Goal: Information Seeking & Learning: Learn about a topic

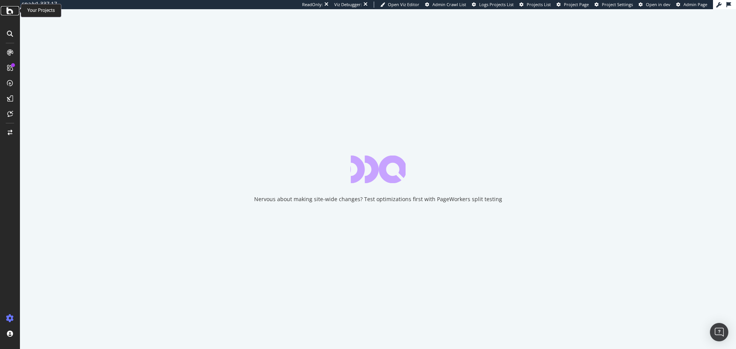
click at [11, 11] on icon at bounding box center [10, 10] width 7 height 9
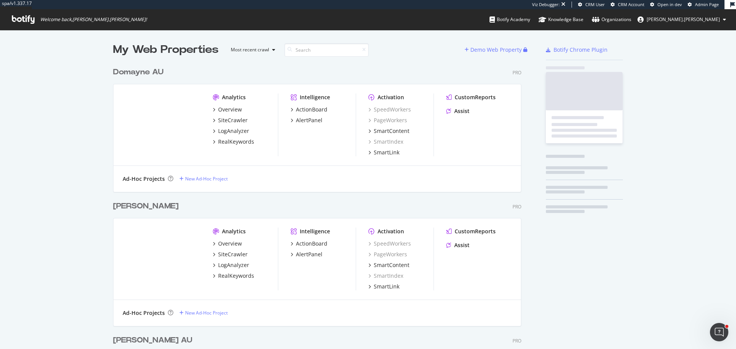
scroll to position [429, 409]
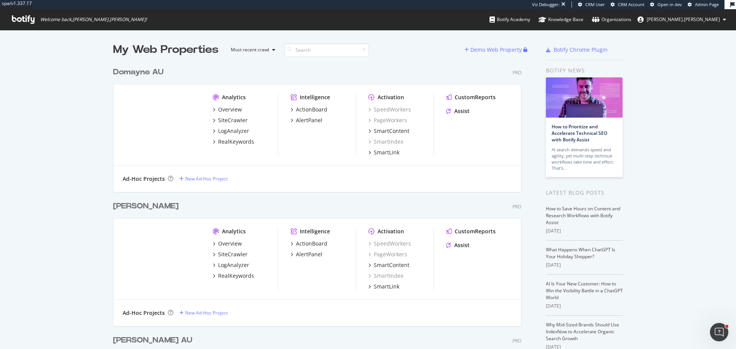
click at [143, 73] on div "Domayne AU" at bounding box center [138, 72] width 51 height 11
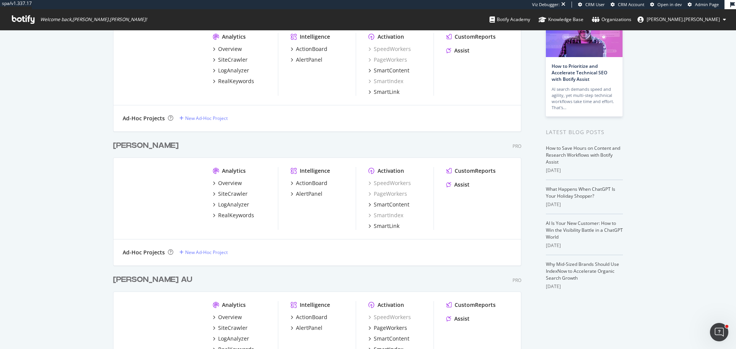
scroll to position [153, 0]
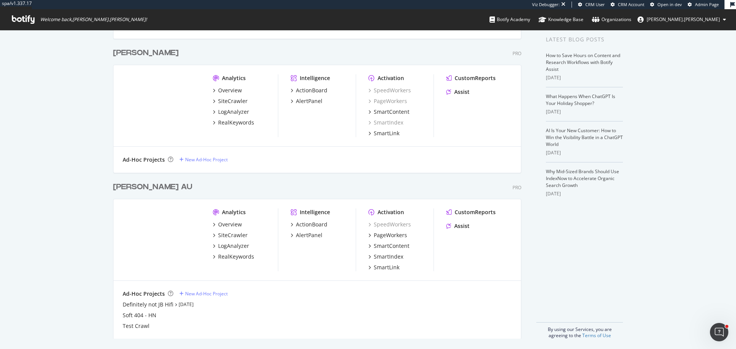
click at [166, 187] on div "Harvey Norman AU" at bounding box center [152, 187] width 79 height 11
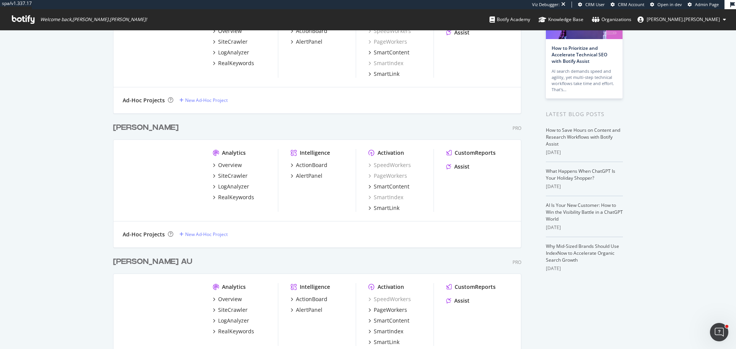
scroll to position [0, 0]
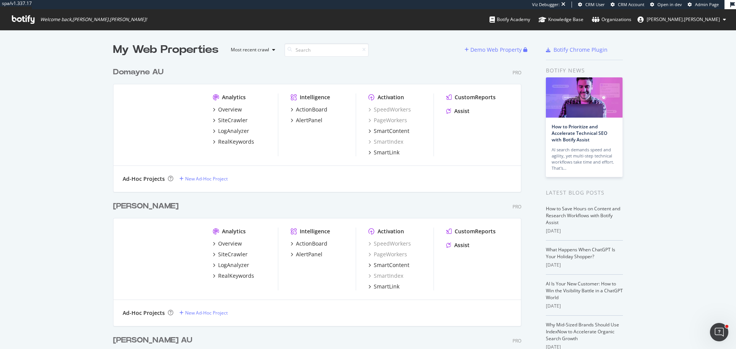
click at [73, 132] on div "My Web Properties Most recent crawl Demo Web Property Domayne AU Pro Analytics …" at bounding box center [368, 267] width 736 height 475
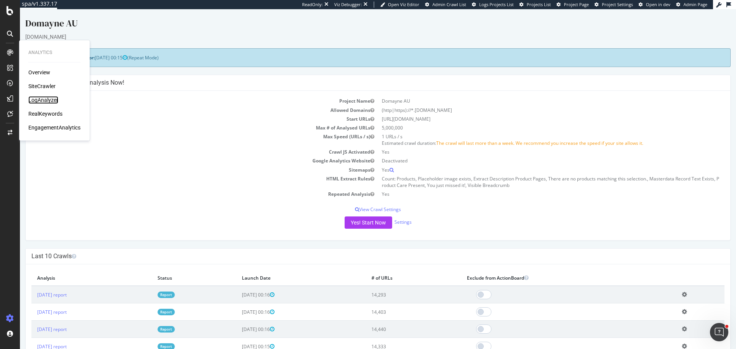
click at [48, 100] on div "LogAnalyzer" at bounding box center [43, 100] width 30 height 8
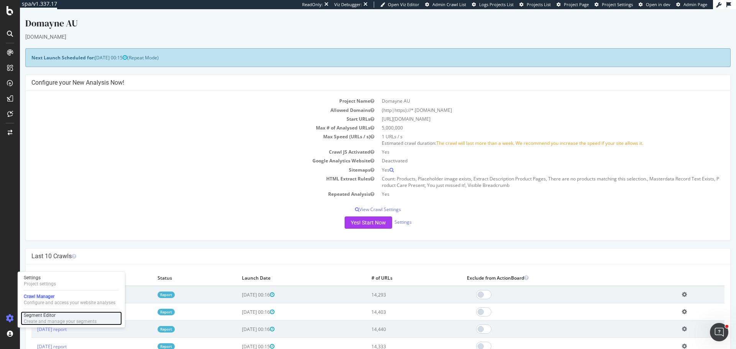
click at [35, 317] on div "Segment Editor" at bounding box center [60, 316] width 73 height 6
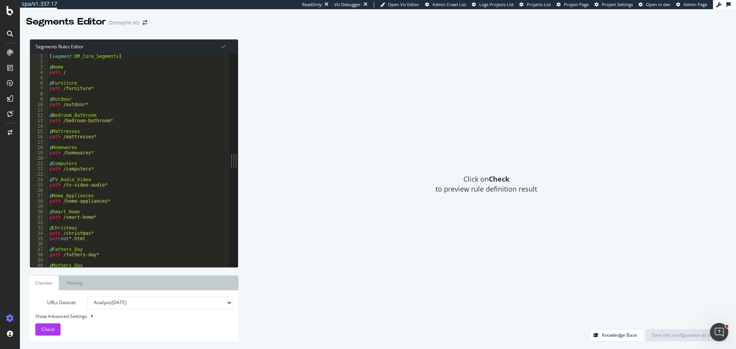
scroll to position [138, 0]
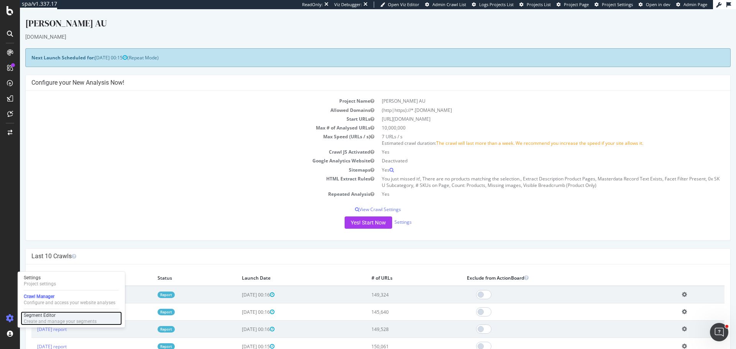
click at [48, 318] on div "Segment Editor" at bounding box center [60, 316] width 73 height 6
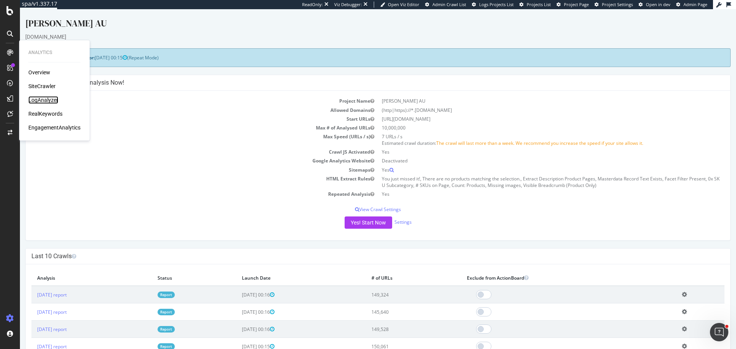
click at [40, 103] on div "LogAnalyzer" at bounding box center [43, 100] width 30 height 8
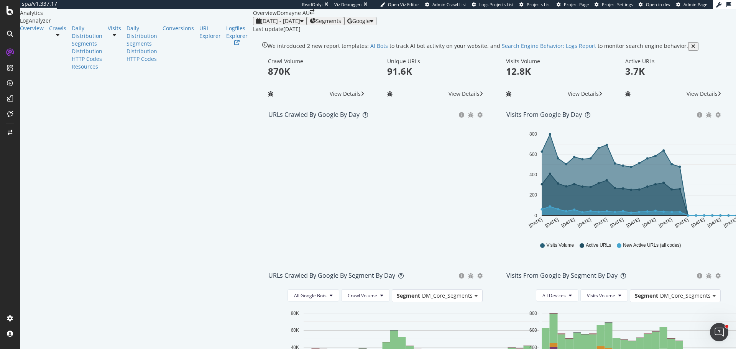
click at [316, 24] on span "Segments" at bounding box center [328, 21] width 25 height 6
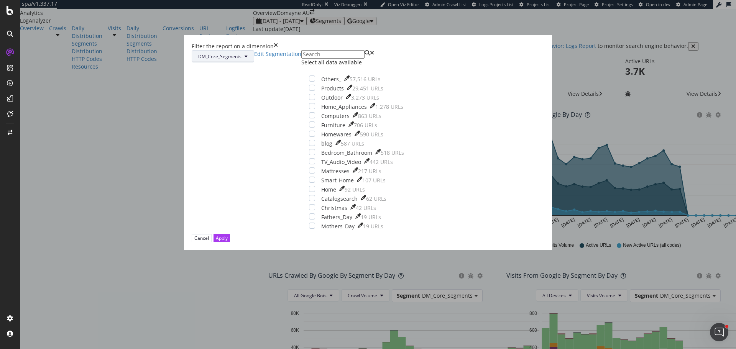
click at [242, 60] on span "DM_Core_Segments" at bounding box center [219, 56] width 43 height 7
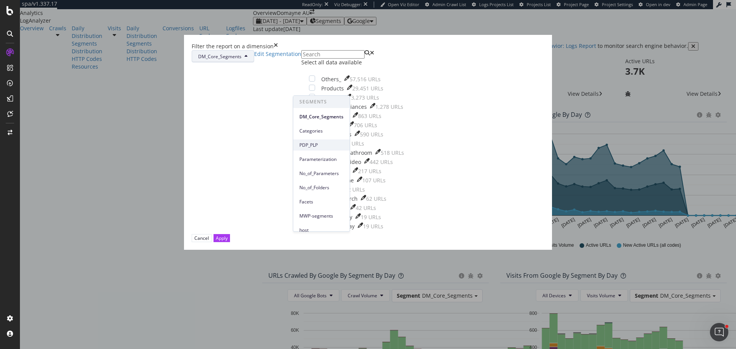
scroll to position [7, 0]
click at [408, 76] on div "DM_Core_Segments Edit Segmentation Select all data available Others_ 57,516 URL…" at bounding box center [368, 142] width 353 height 184
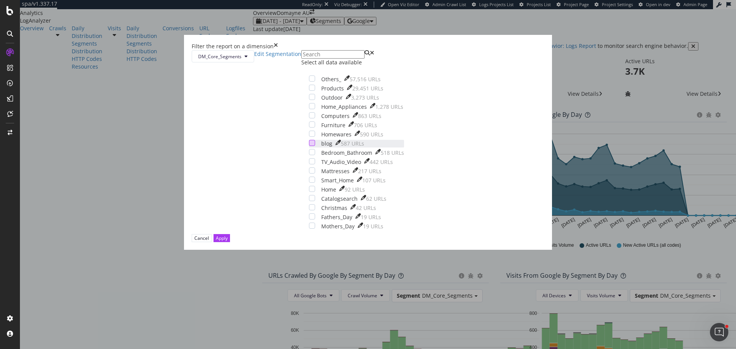
click at [309, 146] on div "modal" at bounding box center [312, 143] width 6 height 6
click at [228, 242] on div "Apply" at bounding box center [222, 238] width 12 height 7
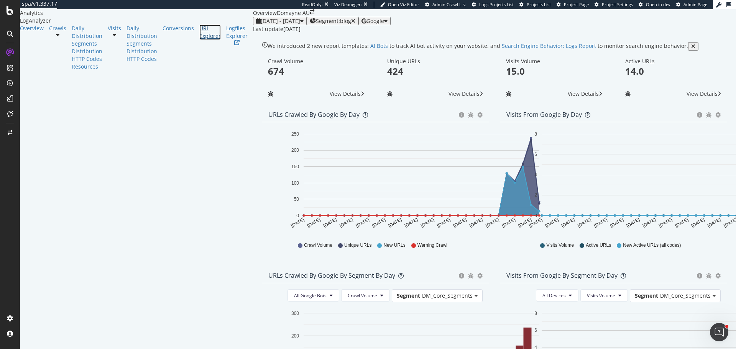
click at [199, 40] on div "URL Explorer" at bounding box center [209, 32] width 21 height 15
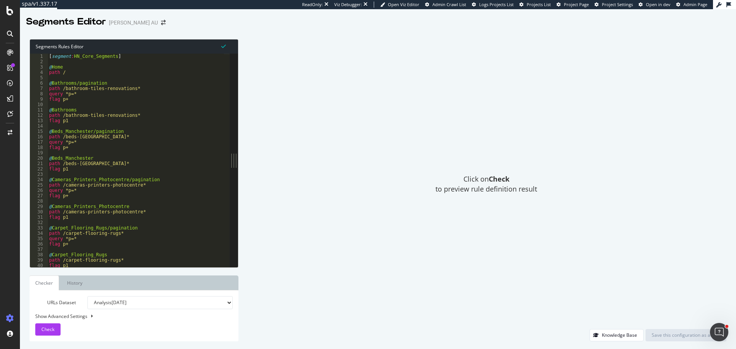
scroll to position [115, 0]
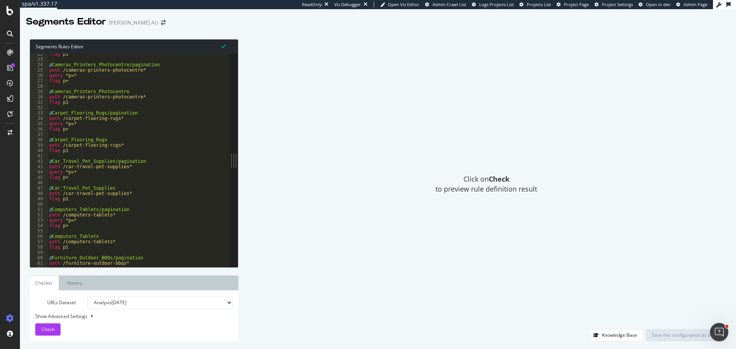
type textarea "path /car-travel-pet-supplies*"
click at [146, 165] on div "flag p1 @ Cameras_Printers_Photocentre/pagination path /cameras-printers-photoc…" at bounding box center [154, 160] width 213 height 219
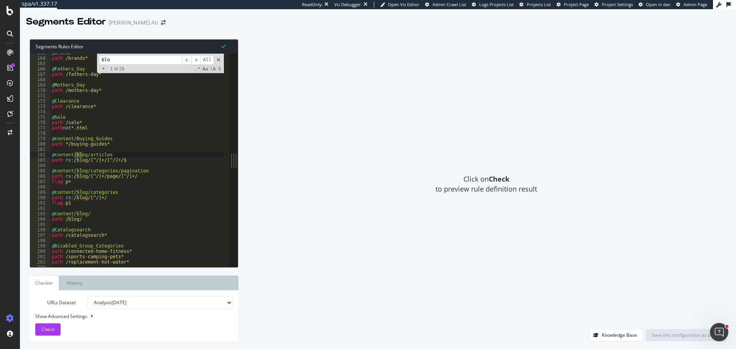
scroll to position [873, 0]
type input "blog"
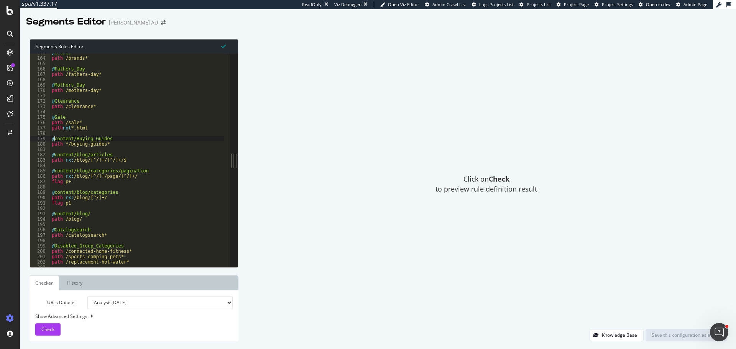
click at [53, 139] on div "@ Brands path /brands* @ Fathers_Day path /fathers-day* @ Mothers_Day path /mot…" at bounding box center [156, 159] width 213 height 219
type textarea "@content/Buying_Guides"
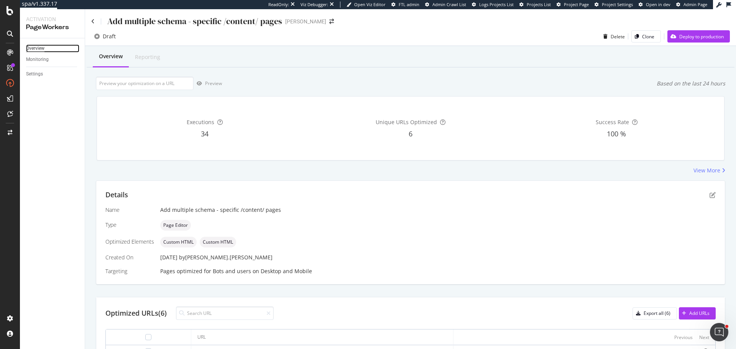
drag, startPoint x: 34, startPoint y: 46, endPoint x: 41, endPoint y: 52, distance: 9.2
click at [34, 46] on div "Overview" at bounding box center [35, 48] width 18 height 8
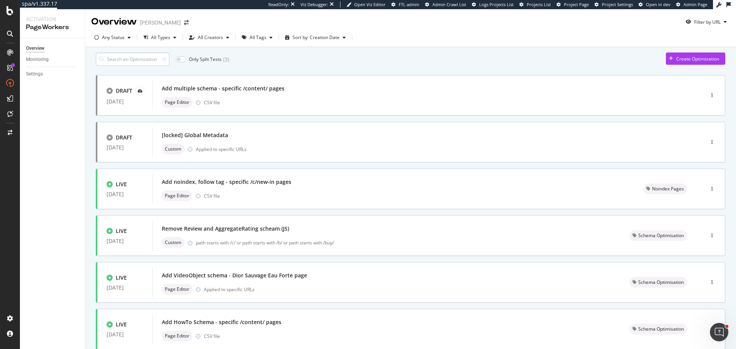
click at [143, 63] on input at bounding box center [133, 59] width 74 height 13
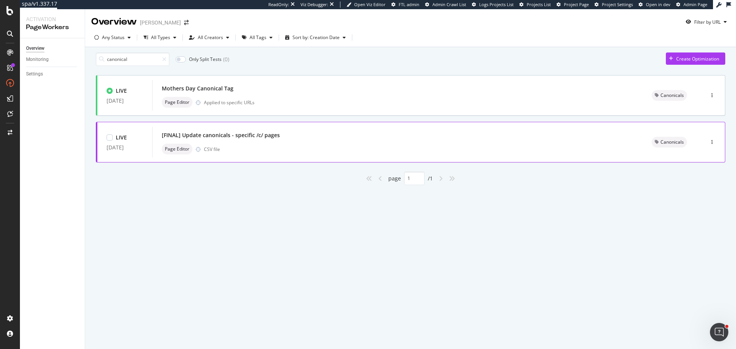
click at [276, 146] on div "[FINAL] Update canonicals - specific /c/ pages Page Editor CSV file" at bounding box center [398, 142] width 472 height 25
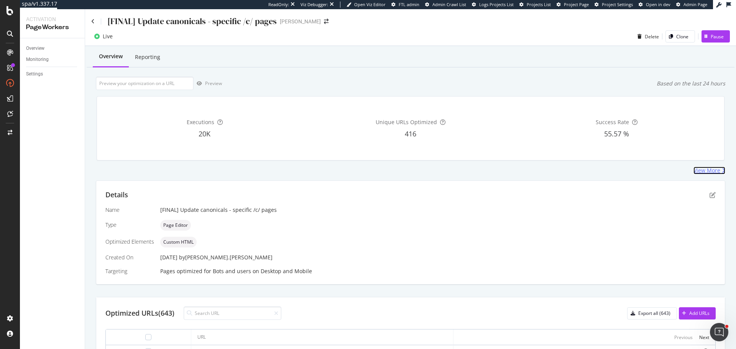
click at [702, 167] on div "View More" at bounding box center [707, 171] width 27 height 8
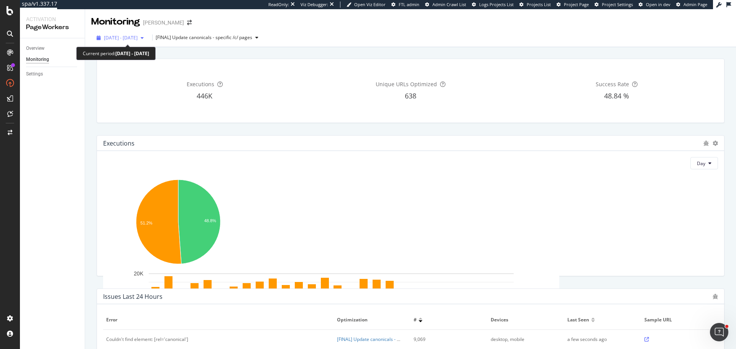
click at [138, 36] on span "2025 Aug. 13th - Sep. 9th" at bounding box center [121, 38] width 34 height 7
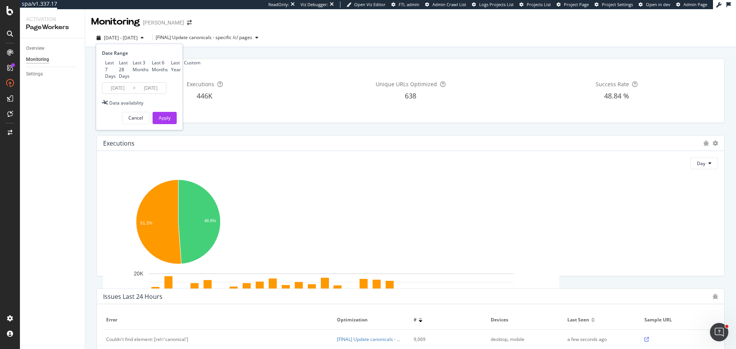
click at [133, 72] on div "Last 3 Months" at bounding box center [141, 65] width 16 height 13
type input "2025/06/10"
click at [165, 124] on div "Apply" at bounding box center [165, 118] width 12 height 12
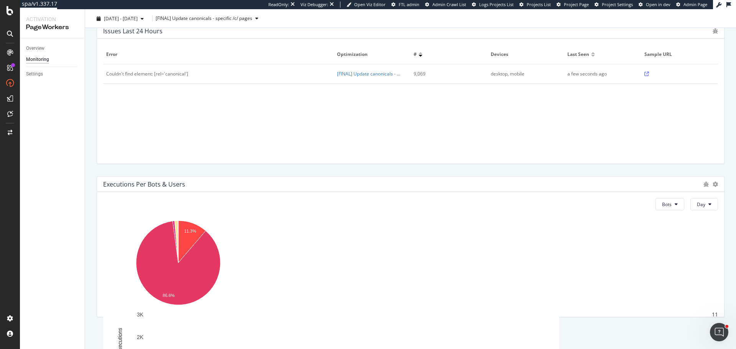
scroll to position [267, 0]
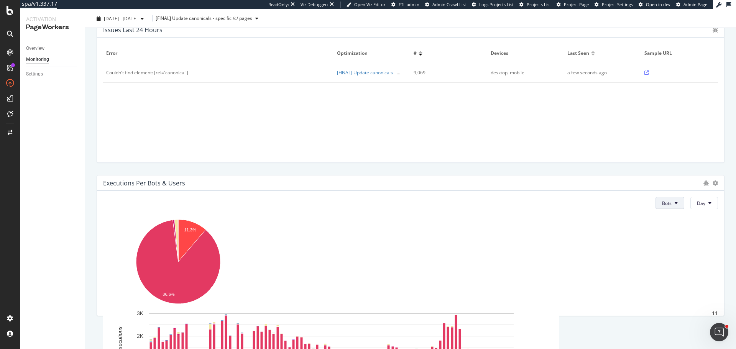
click at [669, 206] on button "Bots" at bounding box center [670, 203] width 29 height 12
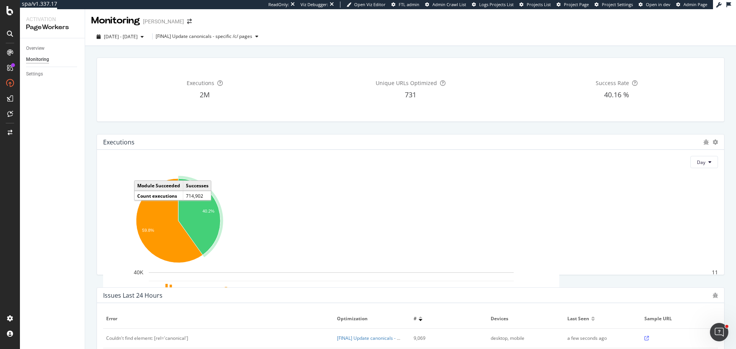
scroll to position [0, 0]
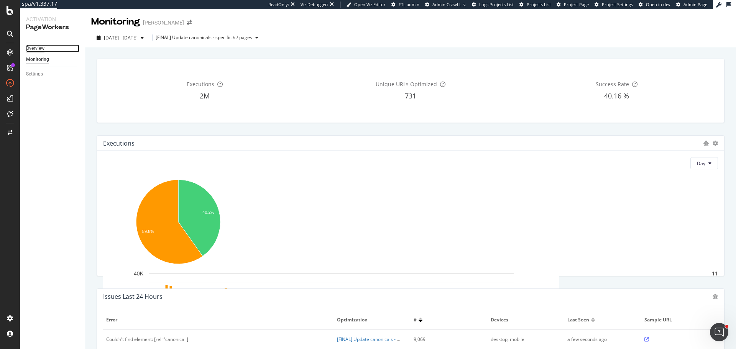
click at [44, 46] on div "Overview" at bounding box center [35, 48] width 18 height 8
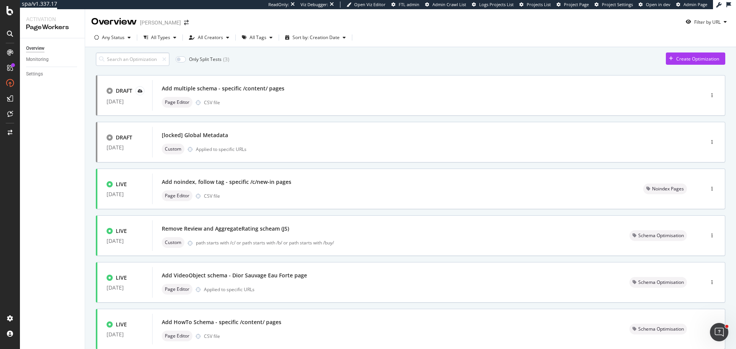
click at [140, 62] on input at bounding box center [133, 59] width 74 height 13
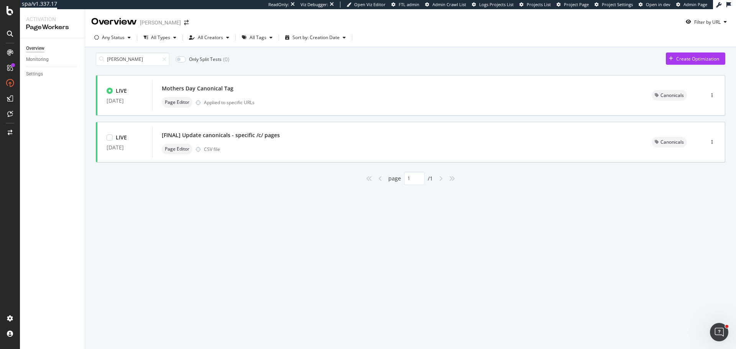
click at [264, 125] on div "LIVE 16 Apr. 2025 Mothers Day Canonical Tag Page Editor Applied to specific URL…" at bounding box center [411, 130] width 630 height 110
click at [262, 136] on div "[FINAL] Update canonicals - specific /c/ pages" at bounding box center [221, 136] width 118 height 8
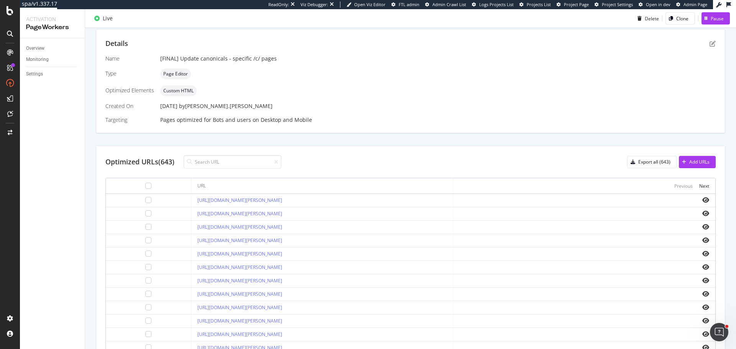
scroll to position [153, 0]
click at [703, 196] on icon "eye" at bounding box center [706, 198] width 7 height 6
click at [282, 198] on link "https://www.myer.com.au/c/beauty/all-fragrance/womens-fragrances/" at bounding box center [240, 198] width 85 height 7
click at [282, 214] on link "https://www.myer.com.au/c/beauty/featured-beauty-brands/featured-brand-chanel/c…" at bounding box center [240, 212] width 85 height 7
